Goal: Task Accomplishment & Management: Use online tool/utility

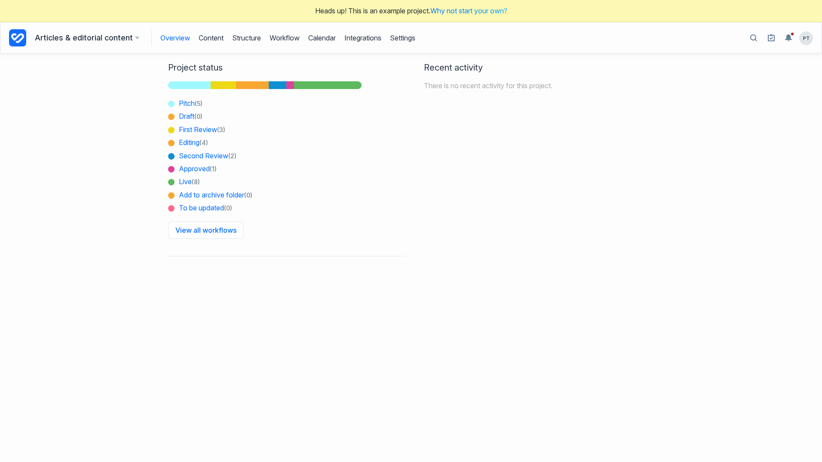
click at [565, 186] on div "Recent activity There is no recent activity for this project." at bounding box center [534, 164] width 247 height 220
click at [214, 33] on link "Content" at bounding box center [211, 38] width 25 height 16
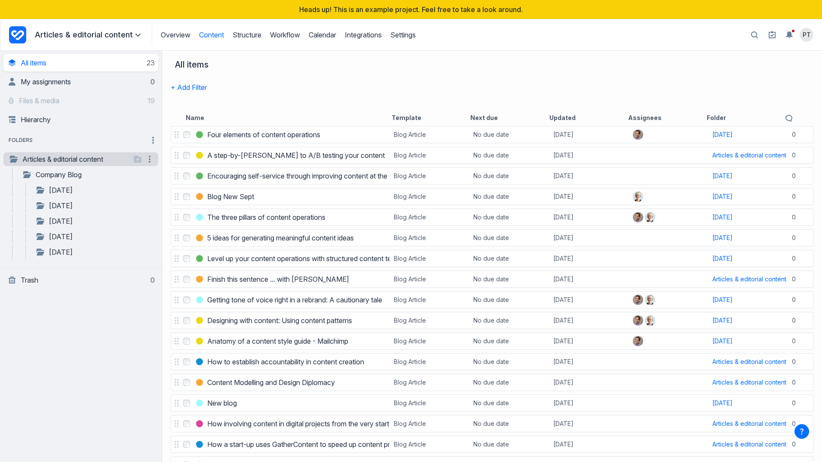
click at [68, 160] on link "Articles & editorial content" at bounding box center [70, 159] width 122 height 10
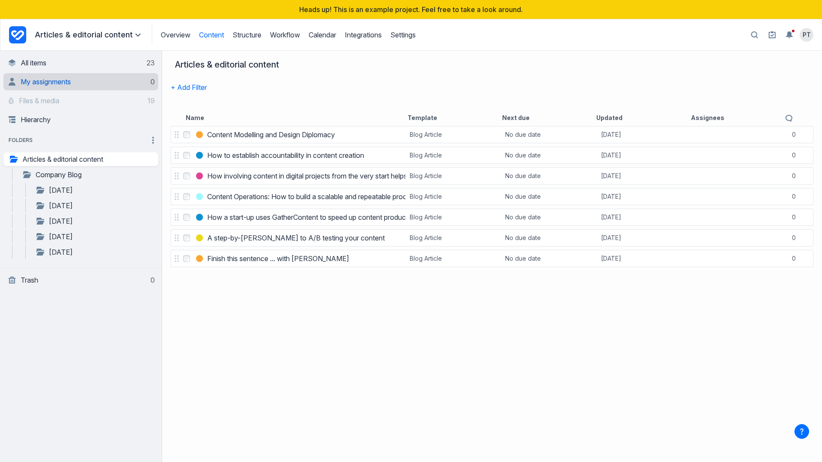
click at [55, 81] on span "My assignments" at bounding box center [46, 81] width 50 height 9
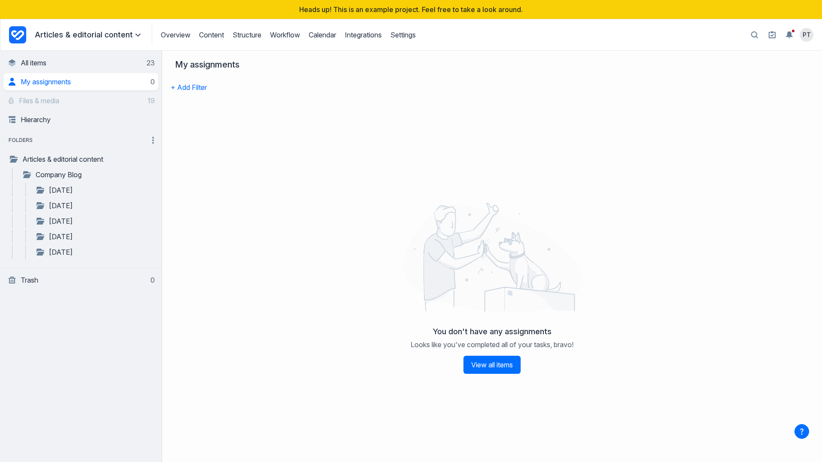
click at [55, 81] on span "My assignments" at bounding box center [46, 81] width 50 height 9
click at [65, 61] on link "All items 23" at bounding box center [82, 62] width 146 height 17
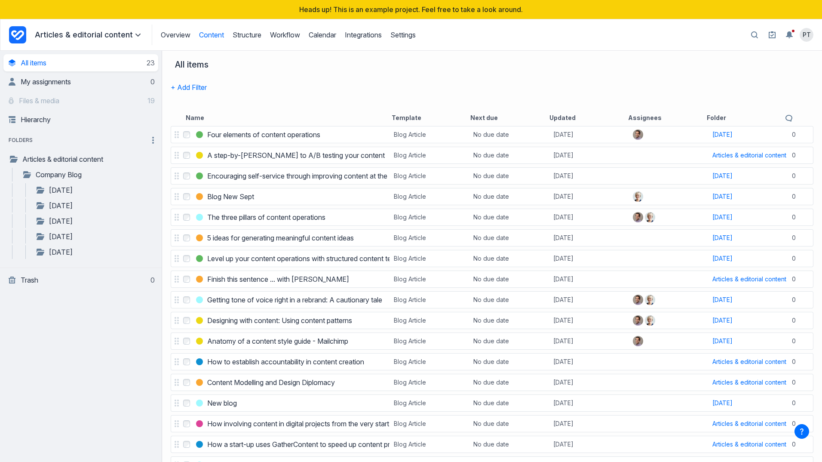
drag, startPoint x: 740, startPoint y: 74, endPoint x: 728, endPoint y: 73, distance: 12.5
click at [734, 75] on div "All items" at bounding box center [489, 68] width 637 height 19
click at [68, 82] on span "My assignments" at bounding box center [46, 81] width 50 height 9
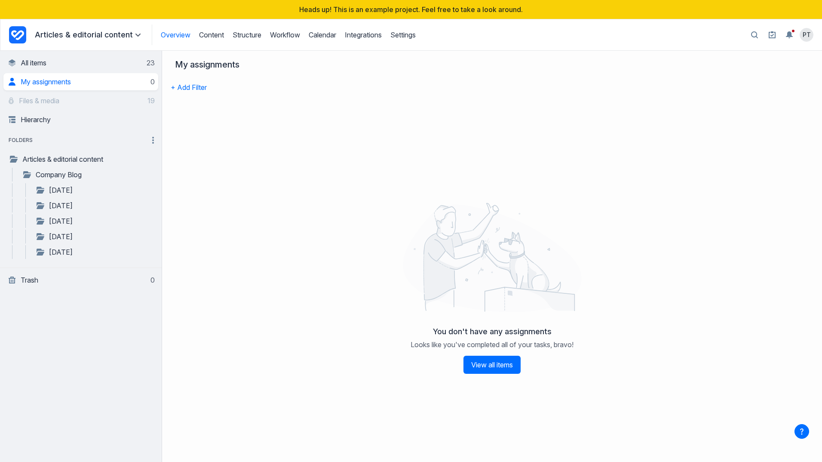
click at [170, 32] on link "Overview" at bounding box center [176, 35] width 30 height 9
click at [176, 33] on link "Overview" at bounding box center [176, 35] width 30 height 9
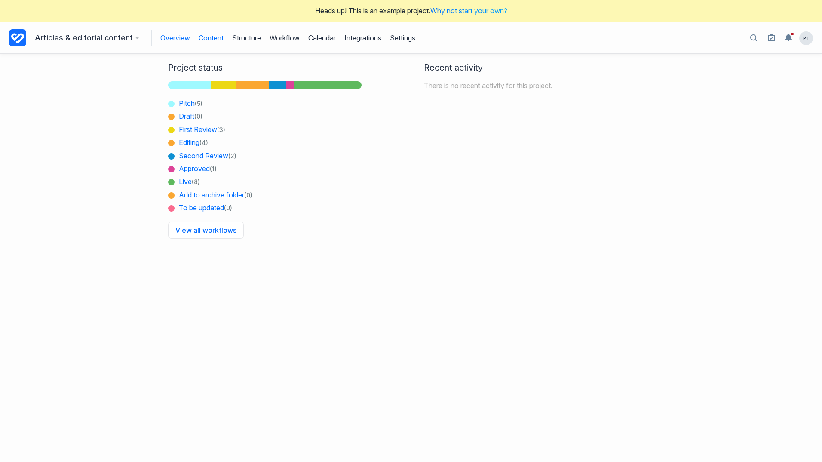
click at [216, 38] on link "Content" at bounding box center [211, 38] width 25 height 16
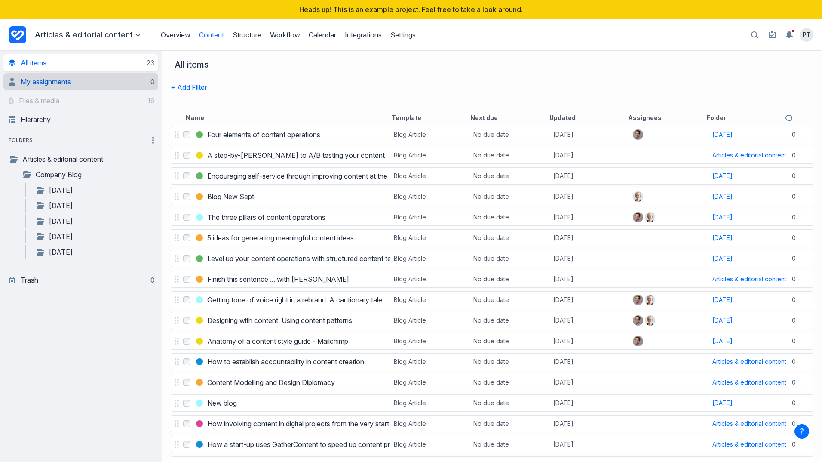
click at [124, 86] on link "My assignments 0" at bounding box center [82, 81] width 146 height 17
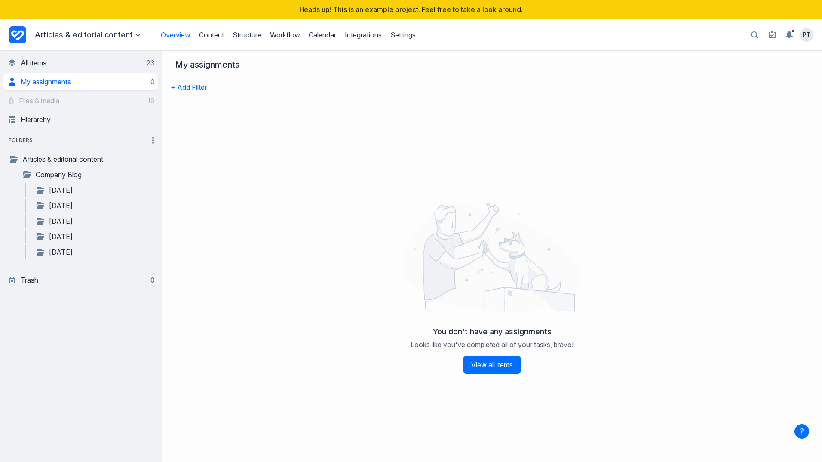
click at [175, 37] on link "Overview" at bounding box center [176, 35] width 30 height 9
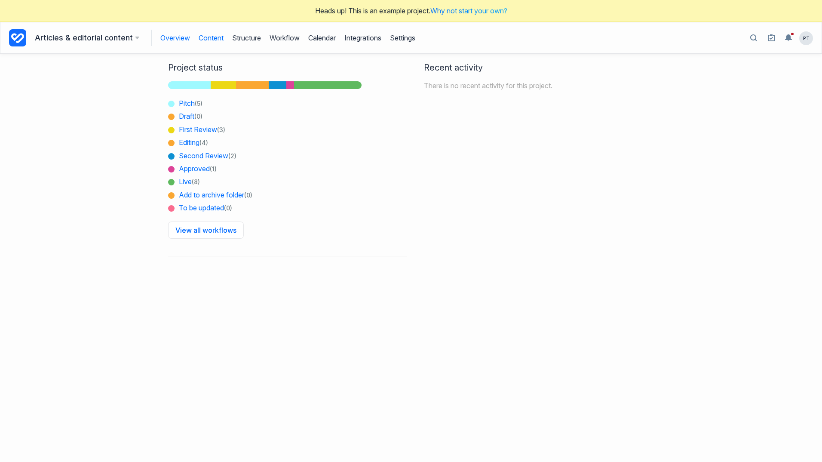
click at [217, 39] on link "Content" at bounding box center [211, 38] width 25 height 16
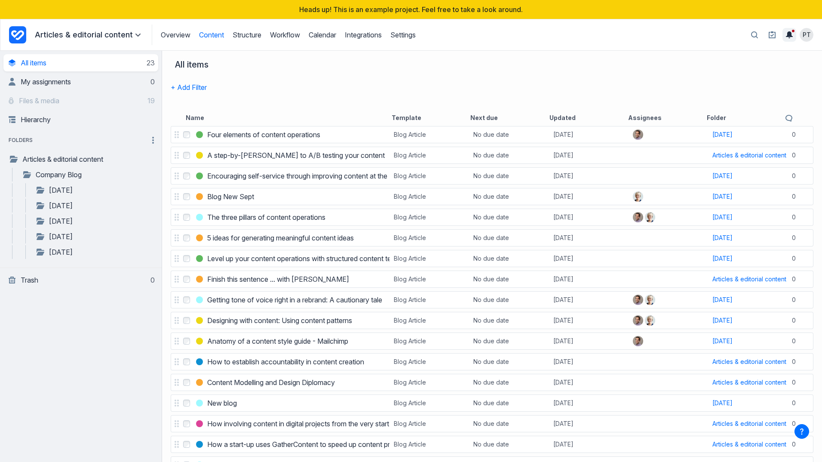
click at [789, 34] on icon "Toggle the notification sidebar" at bounding box center [789, 34] width 7 height 7
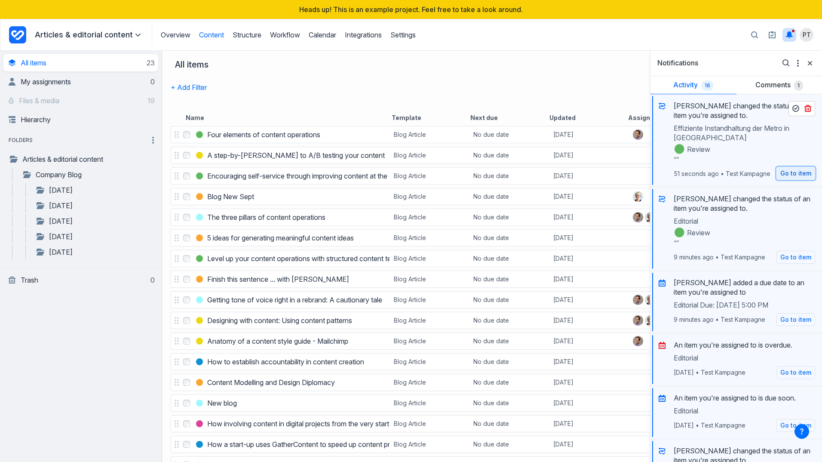
click at [794, 174] on link "Go to item" at bounding box center [796, 173] width 39 height 13
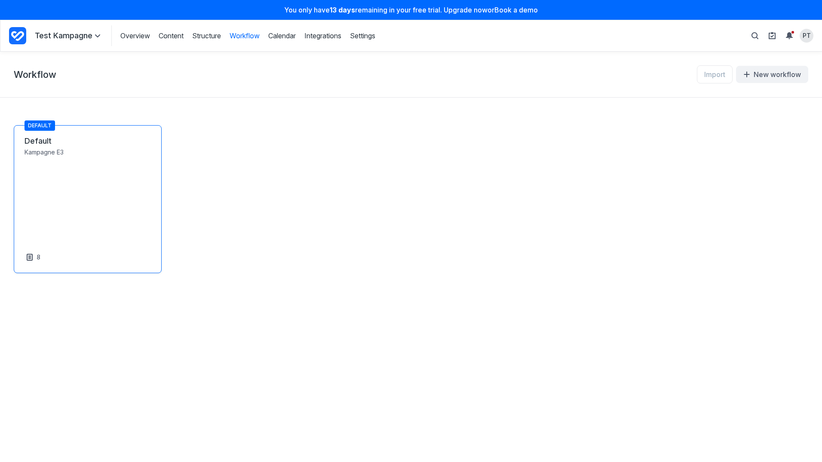
click at [38, 136] on link "Default" at bounding box center [88, 141] width 126 height 10
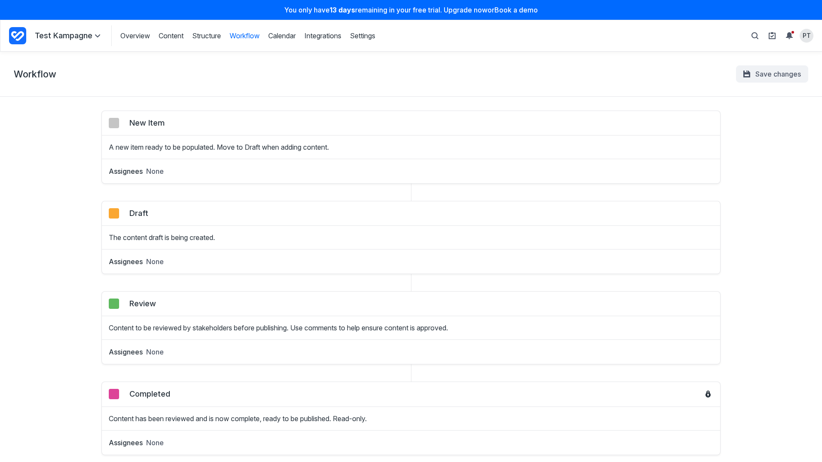
click at [199, 161] on div "Assignees None" at bounding box center [411, 168] width 619 height 18
click at [160, 138] on div "A new item ready to be populated. Move to Draft when adding content." at bounding box center [411, 143] width 619 height 17
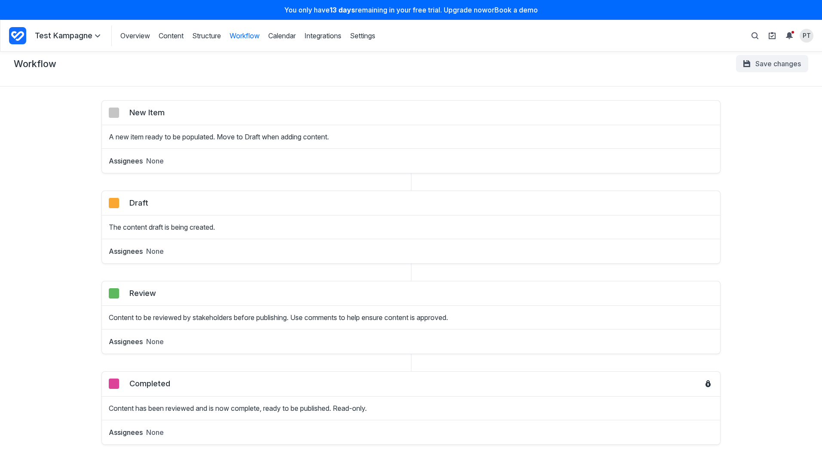
click at [137, 201] on h2 "Draft" at bounding box center [138, 203] width 19 height 10
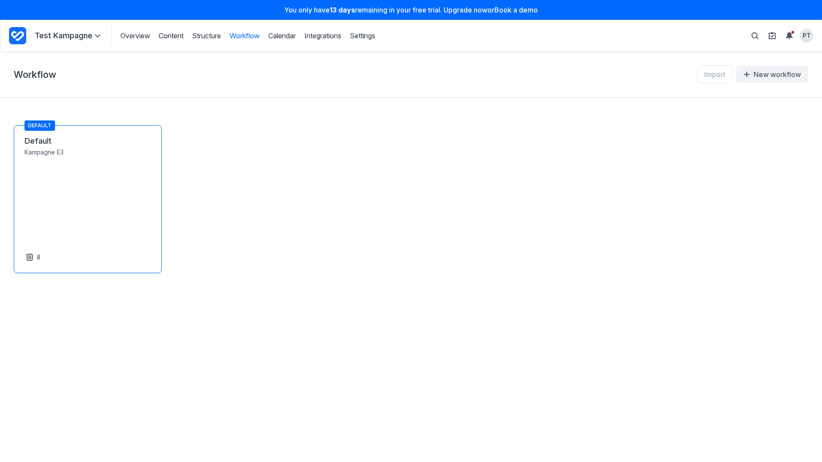
click at [60, 146] on link "Default" at bounding box center [88, 141] width 126 height 10
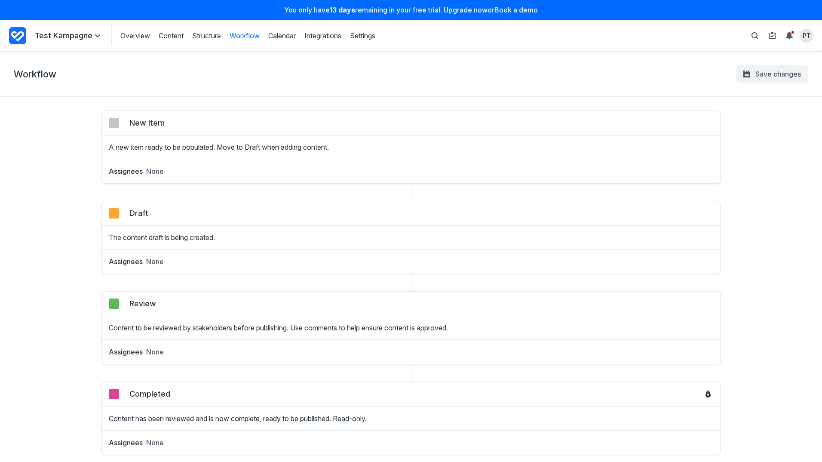
click at [209, 174] on div "Assignees None" at bounding box center [411, 168] width 619 height 18
click at [129, 265] on h3 "Assignees" at bounding box center [126, 261] width 34 height 10
click at [65, 35] on p "Test Kampagne" at bounding box center [69, 36] width 68 height 11
click at [155, 75] on div "Workflow Save changes" at bounding box center [411, 74] width 822 height 45
click at [95, 40] on span at bounding box center [97, 36] width 10 height 10
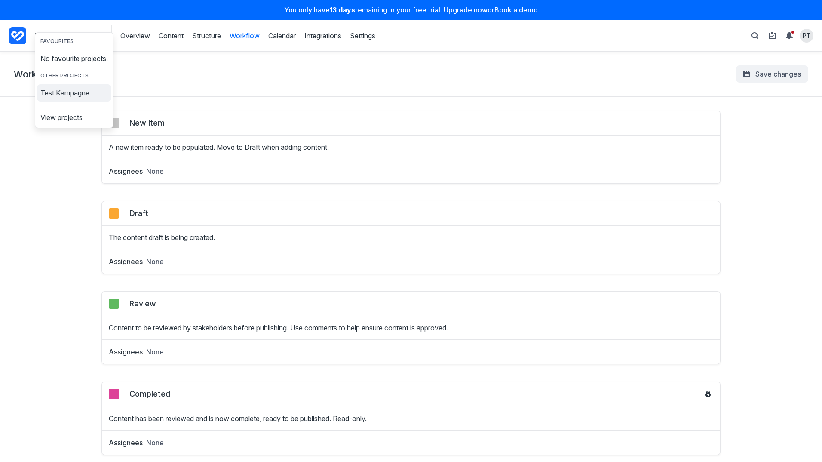
click at [89, 93] on span "Test Kampagne" at bounding box center [64, 92] width 49 height 7
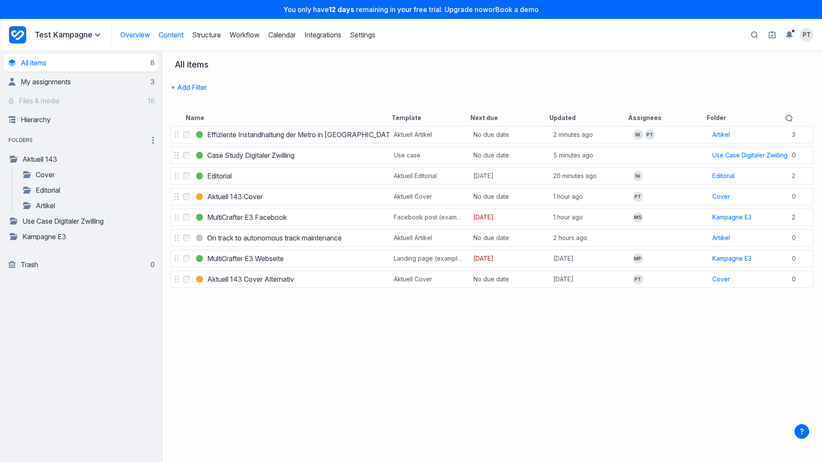
click at [134, 37] on link "Overview" at bounding box center [135, 35] width 30 height 9
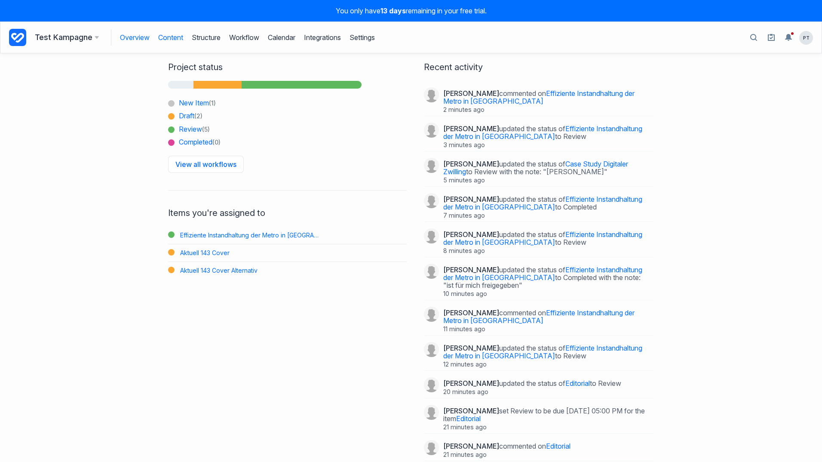
click at [169, 38] on link "Content" at bounding box center [170, 37] width 25 height 16
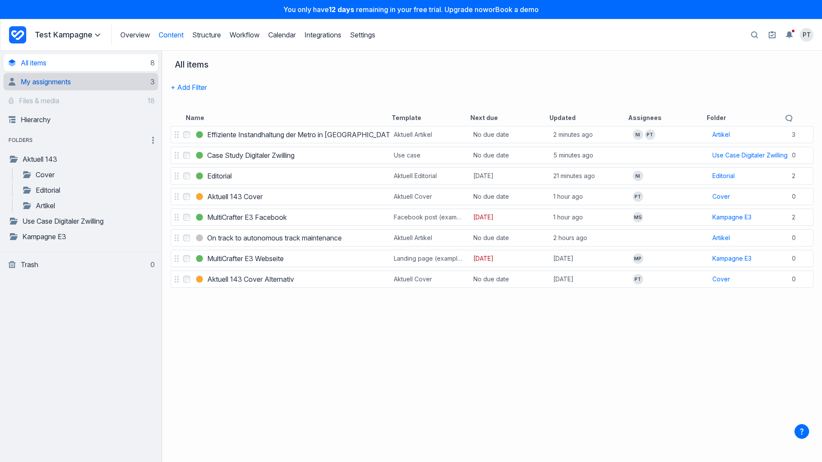
click at [54, 85] on span "My assignments" at bounding box center [46, 81] width 50 height 9
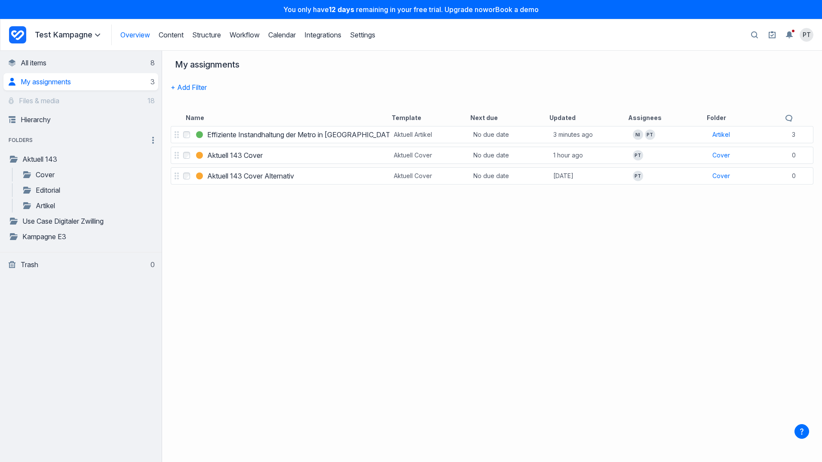
click at [132, 35] on link "Overview" at bounding box center [135, 35] width 30 height 9
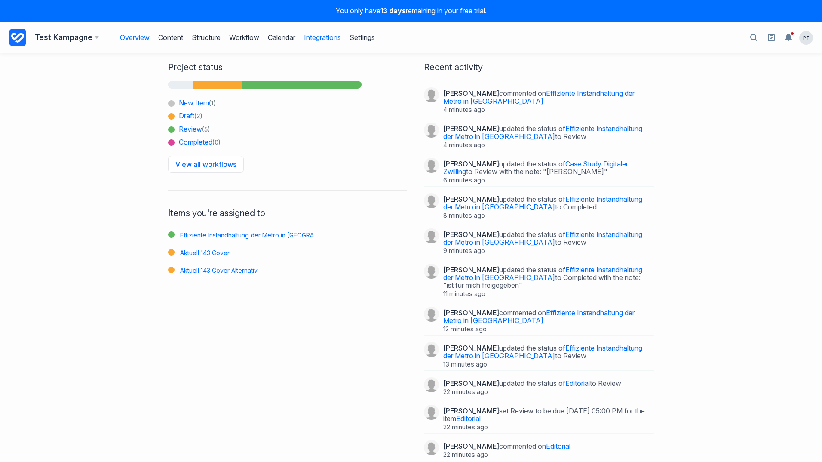
click at [325, 37] on link "Integrations" at bounding box center [322, 37] width 37 height 16
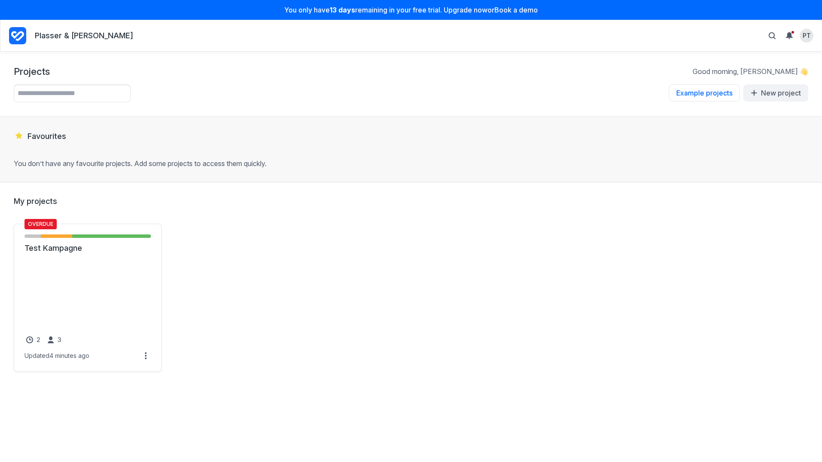
click at [80, 33] on p "Plasser & [PERSON_NAME]" at bounding box center [84, 36] width 98 height 11
click at [65, 73] on div "Projects Good morning, [PERSON_NAME]" at bounding box center [411, 71] width 795 height 12
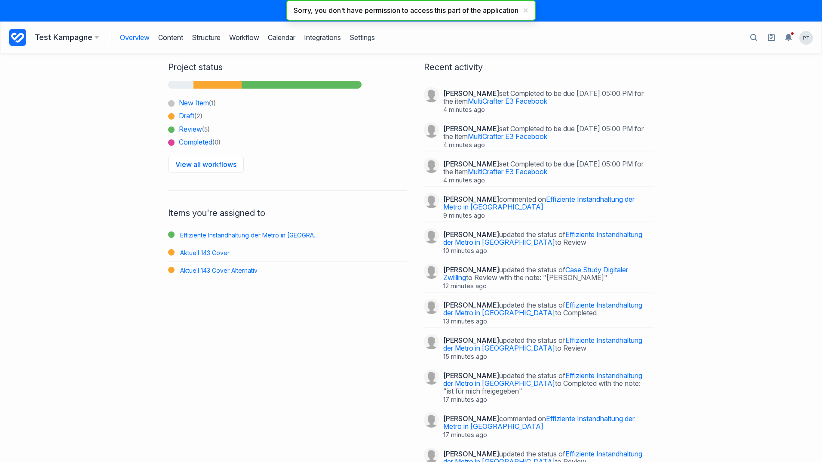
click at [96, 36] on icon at bounding box center [97, 37] width 4 height 3
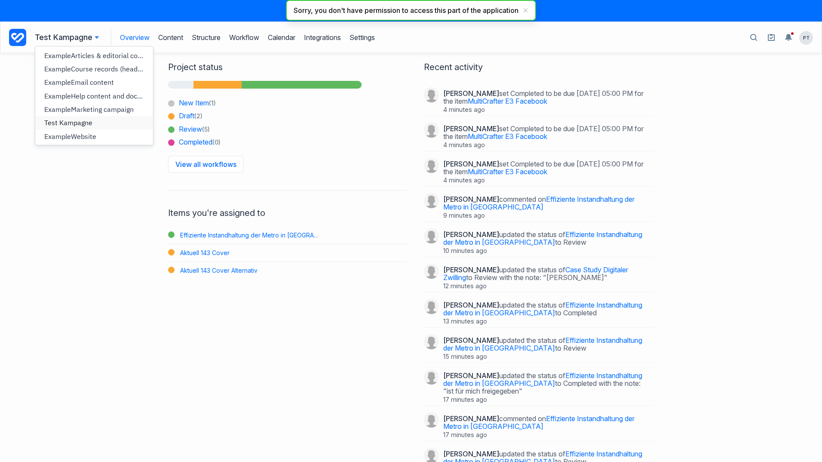
click at [79, 122] on span "Test Kampagne" at bounding box center [68, 122] width 48 height 9
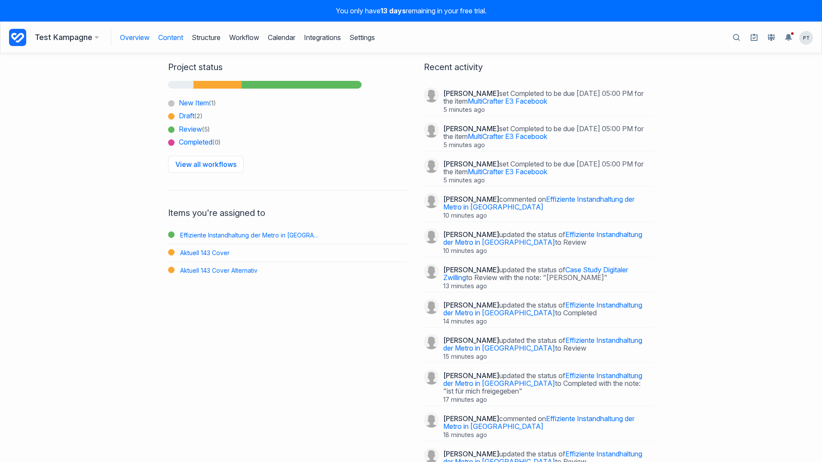
click at [172, 39] on link "Content" at bounding box center [170, 37] width 25 height 16
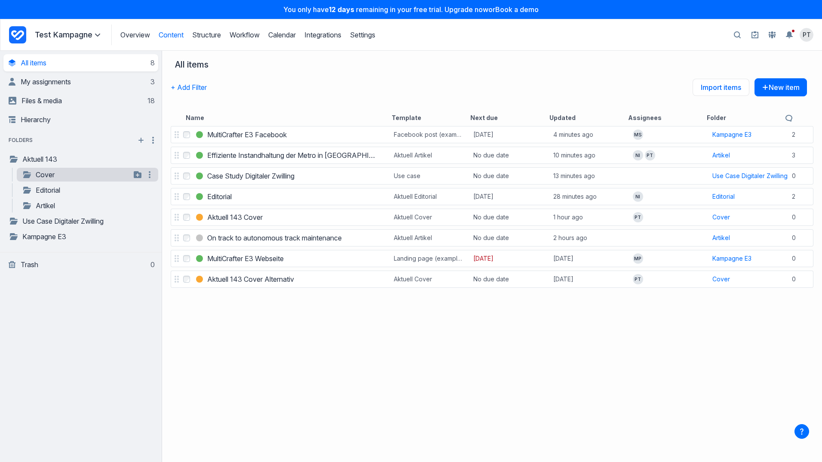
click at [81, 175] on link "Cover" at bounding box center [76, 174] width 109 height 10
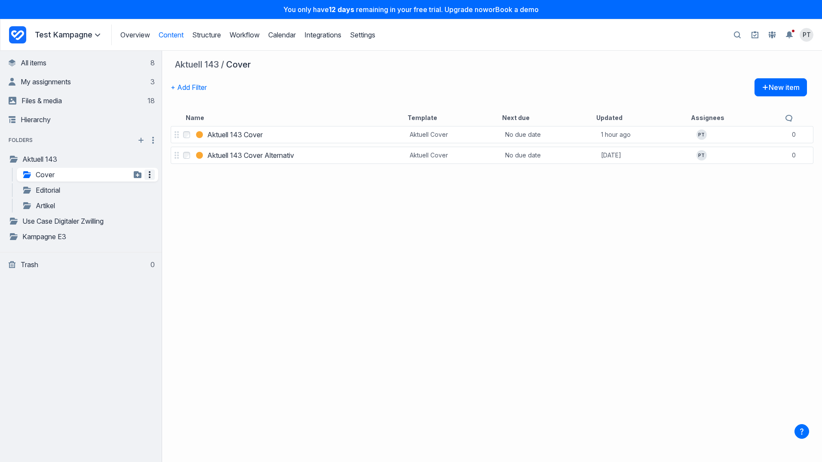
click at [152, 175] on icon "button" at bounding box center [150, 174] width 10 height 10
click at [52, 204] on link "Artikel" at bounding box center [76, 205] width 109 height 10
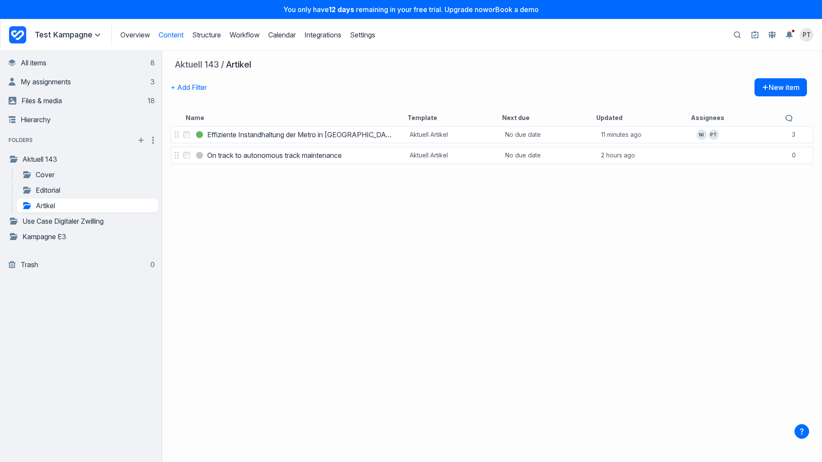
click at [275, 215] on div "Select Effiziente Instandhaltung der Metro in Busan Effiziente Instandhaltung d…" at bounding box center [492, 293] width 660 height 338
click at [209, 34] on link "Structure" at bounding box center [206, 35] width 29 height 9
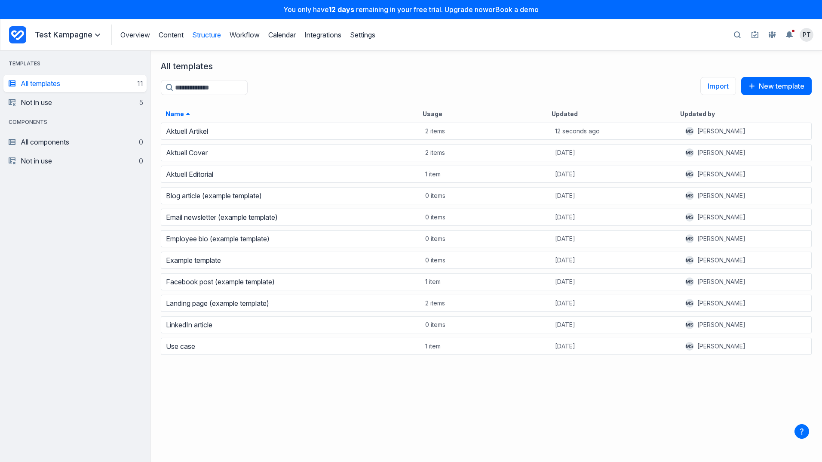
scroll to position [334, 665]
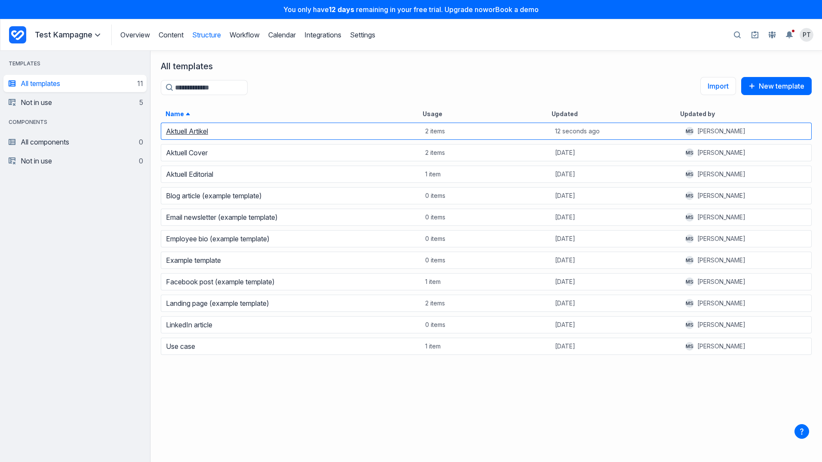
click at [200, 131] on link "Aktuell Artikel" at bounding box center [187, 131] width 42 height 9
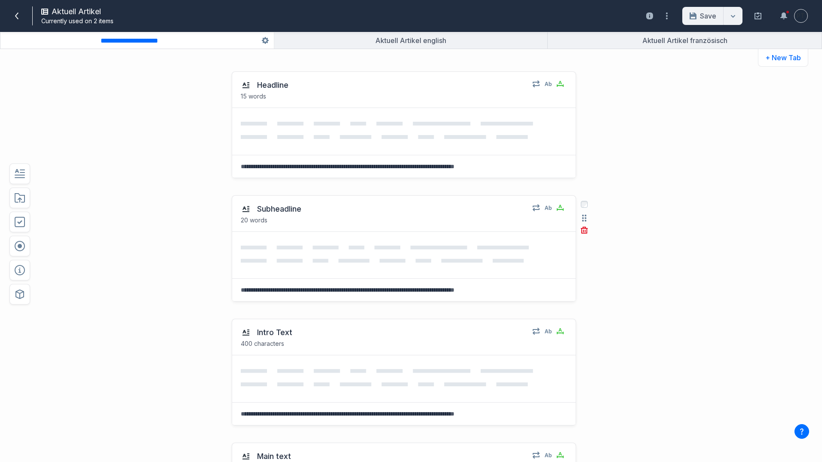
click at [579, 210] on div "Select field: Subheadline Are you sure you want to delete this field? Cancel De…" at bounding box center [585, 218] width 28 height 45
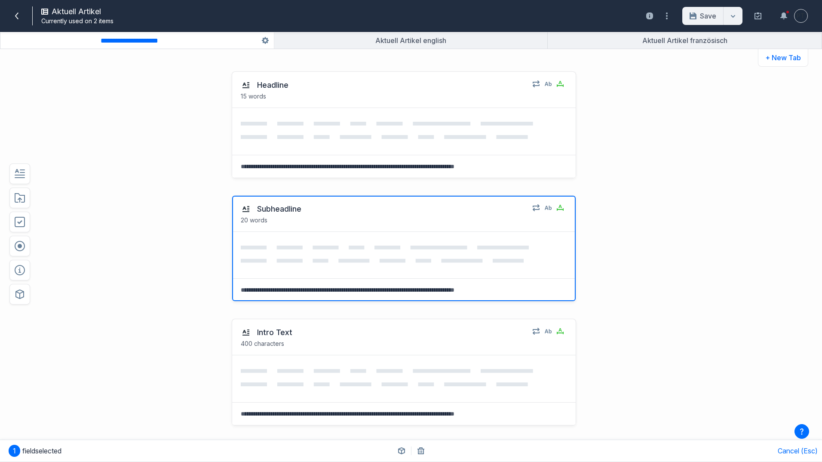
click at [628, 133] on div "Headline 15 words Select field: Headline Are you sure you want to delete this f…" at bounding box center [379, 125] width 606 height 124
click at [664, 17] on icon "button" at bounding box center [667, 16] width 10 height 10
click at [674, 123] on div "Headline 15 words Select field: Headline Are you sure you want to delete this f…" at bounding box center [379, 125] width 606 height 124
click at [529, 125] on icon at bounding box center [387, 130] width 292 height 17
click at [582, 95] on icon "button" at bounding box center [584, 94] width 4 height 7
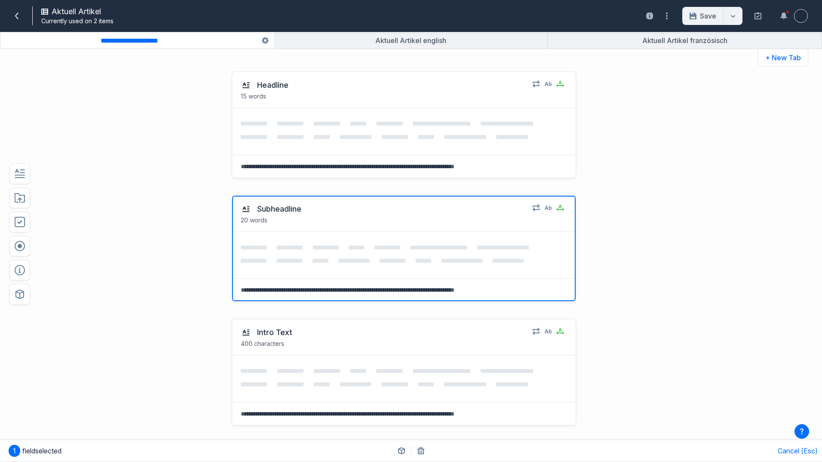
click at [639, 252] on div "Subheadline 20 words Select field: Subheadline Are you sure you want to delete …" at bounding box center [379, 249] width 606 height 124
click at [784, 59] on button "+ New Tab" at bounding box center [783, 58] width 50 height 18
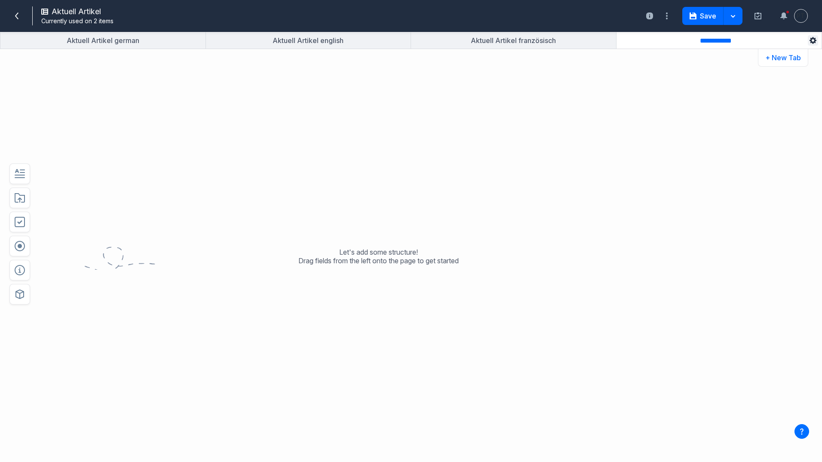
click at [813, 40] on icon "button" at bounding box center [813, 40] width 7 height 7
click at [682, 97] on div "Let's add some structure! Drag fields from the left onto the page to get started" at bounding box center [379, 262] width 614 height 399
click at [575, 42] on button "button" at bounding box center [513, 40] width 205 height 16
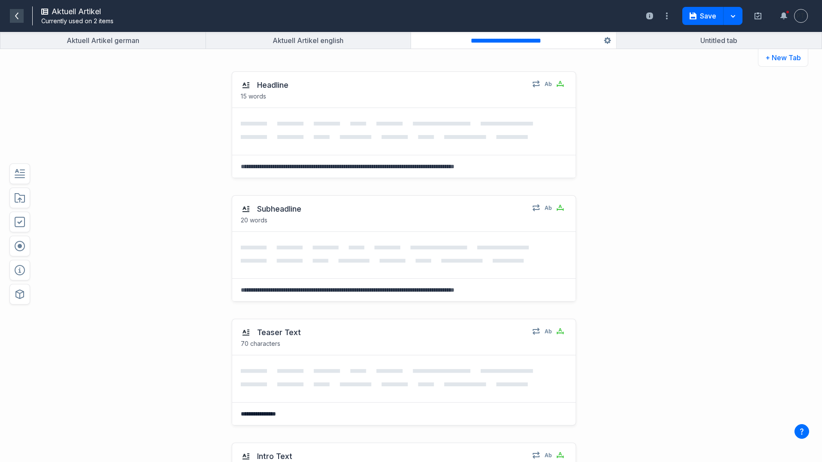
click at [17, 18] on icon at bounding box center [16, 15] width 3 height 7
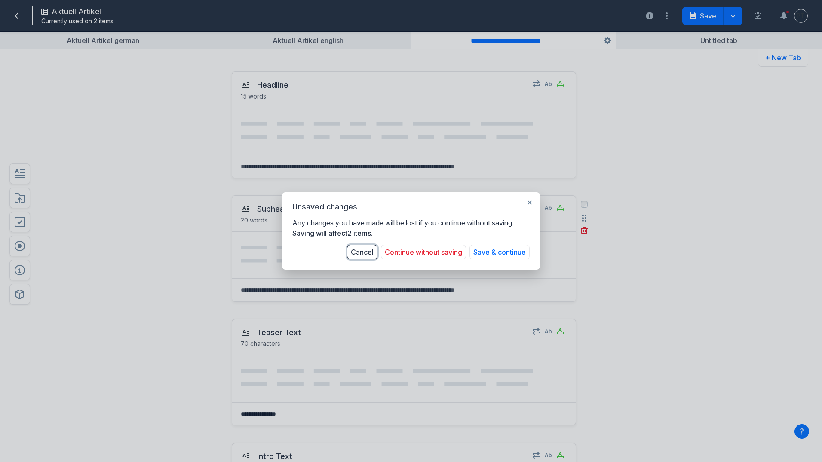
click at [363, 253] on button "Cancel" at bounding box center [362, 252] width 31 height 15
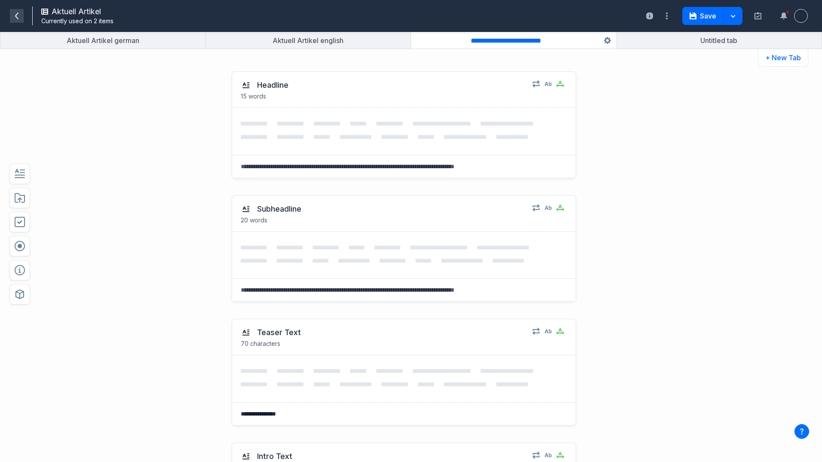
click at [18, 17] on icon at bounding box center [16, 15] width 7 height 7
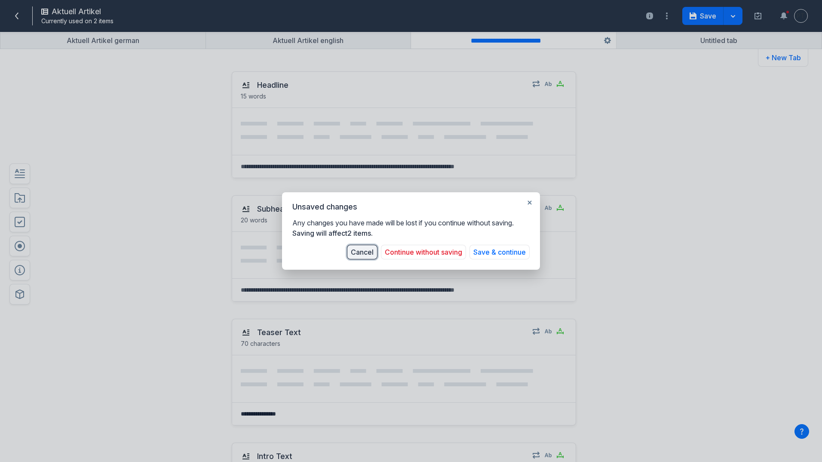
click at [361, 252] on button "Cancel" at bounding box center [362, 252] width 31 height 15
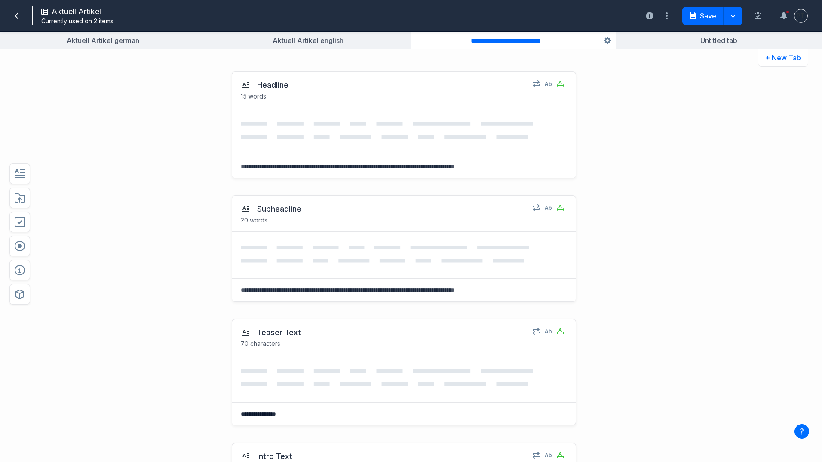
click at [637, 257] on div "Subheadline 20 words Select field: Subheadline Are you sure you want to delete …" at bounding box center [379, 249] width 606 height 124
click at [87, 119] on div "Headline 15 words Select field: Headline Are you sure you want to delete this f…" at bounding box center [379, 125] width 606 height 124
click at [15, 14] on icon at bounding box center [16, 15] width 7 height 7
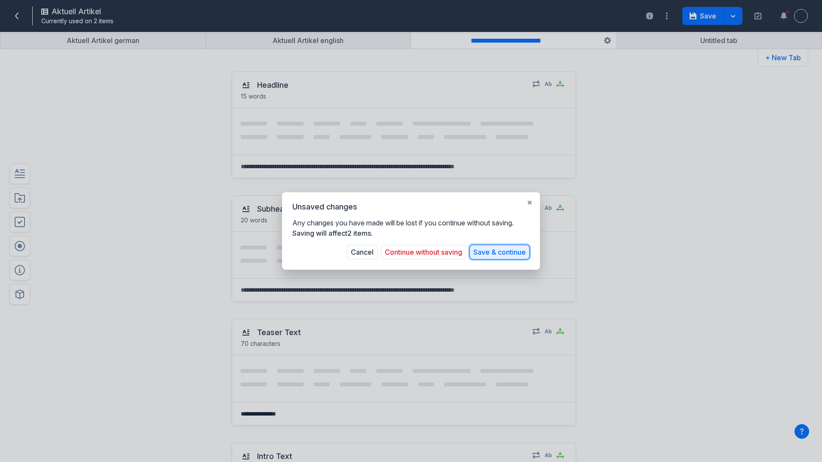
click at [515, 254] on button "Save & continue" at bounding box center [500, 252] width 60 height 15
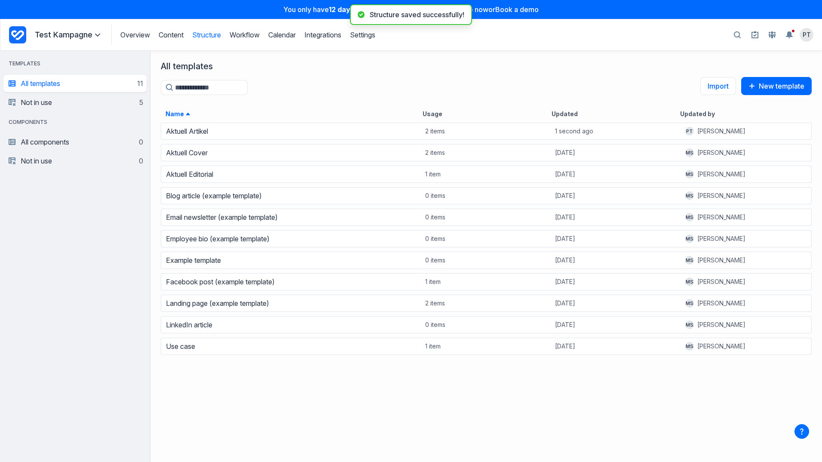
scroll to position [334, 665]
click at [137, 34] on link "Overview" at bounding box center [135, 35] width 30 height 9
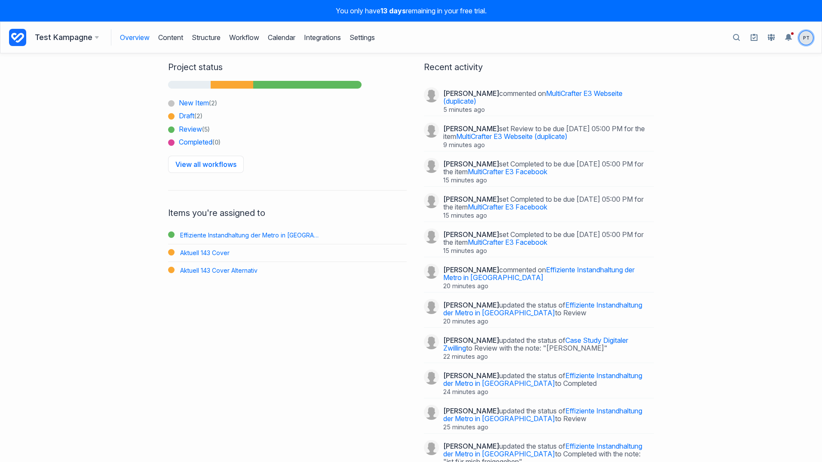
click at [804, 36] on span "PT" at bounding box center [807, 38] width 14 height 14
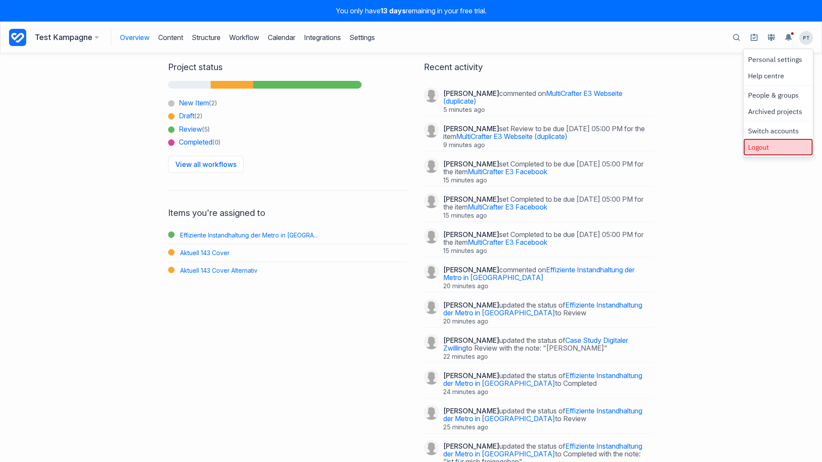
click at [762, 147] on link "Logout" at bounding box center [778, 147] width 67 height 15
